Goal: Check status

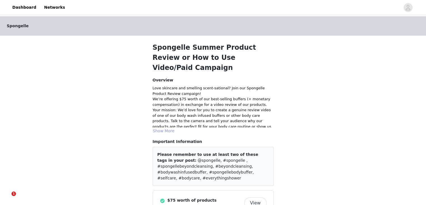
click at [159, 127] on button "Show More" at bounding box center [164, 130] width 22 height 7
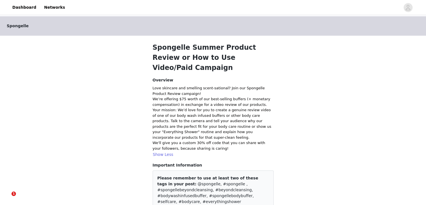
click at [21, 25] on span "Spongelle" at bounding box center [18, 26] width 22 height 6
click at [27, 9] on link "Dashboard" at bounding box center [24, 7] width 31 height 13
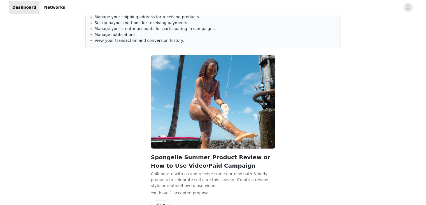
scroll to position [62, 0]
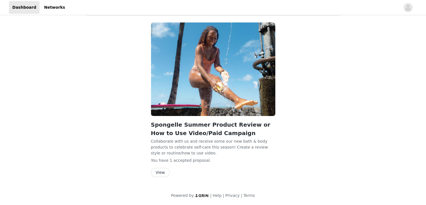
click at [160, 173] on button "View" at bounding box center [160, 172] width 19 height 9
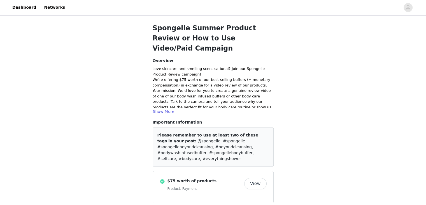
scroll to position [18, 0]
